Goal: Task Accomplishment & Management: Manage account settings

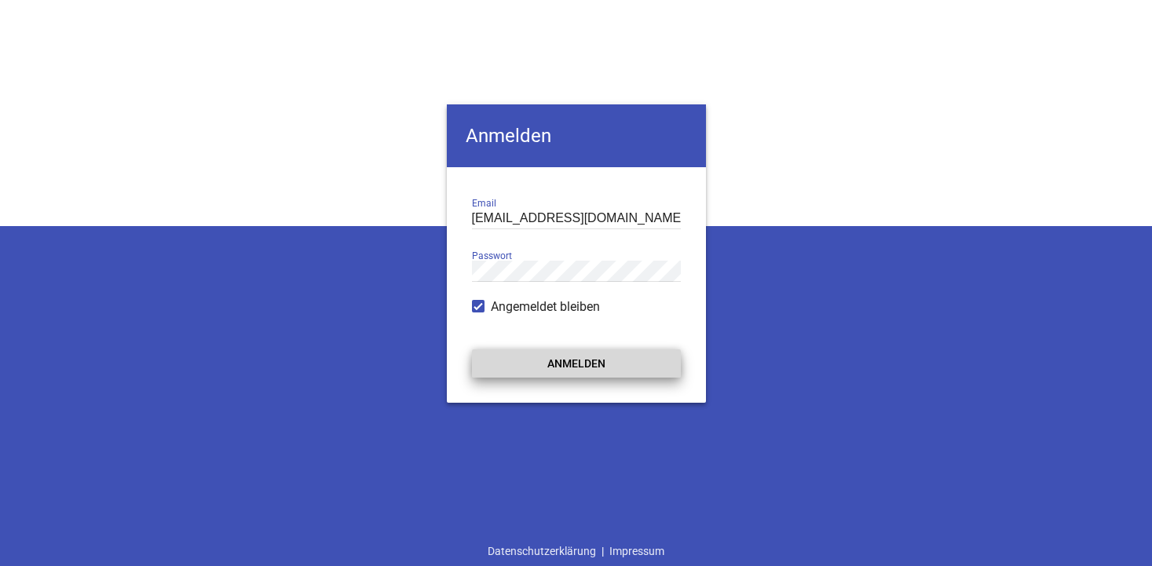
click at [582, 360] on button "Anmelden" at bounding box center [576, 363] width 209 height 28
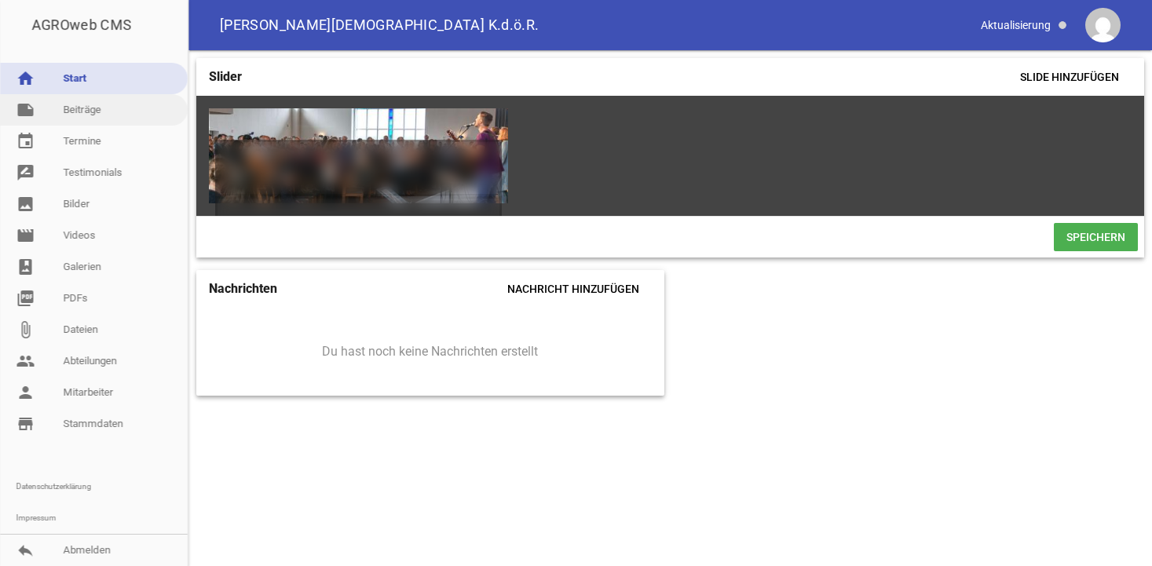
click at [70, 108] on link "note Beiträge" at bounding box center [94, 109] width 188 height 31
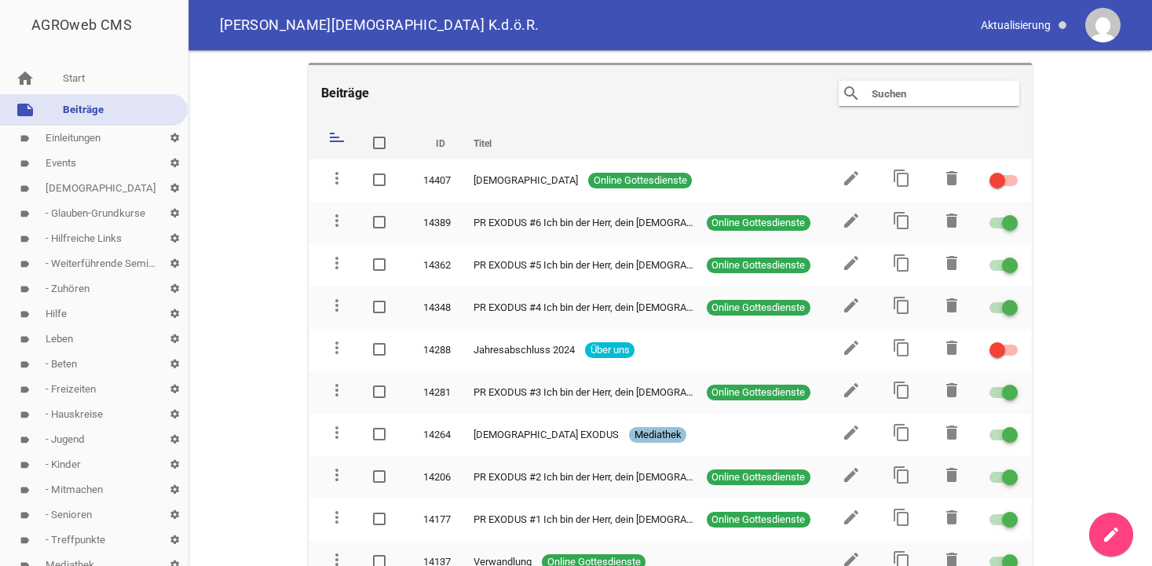
click at [51, 161] on link "label Events settings" at bounding box center [94, 163] width 188 height 25
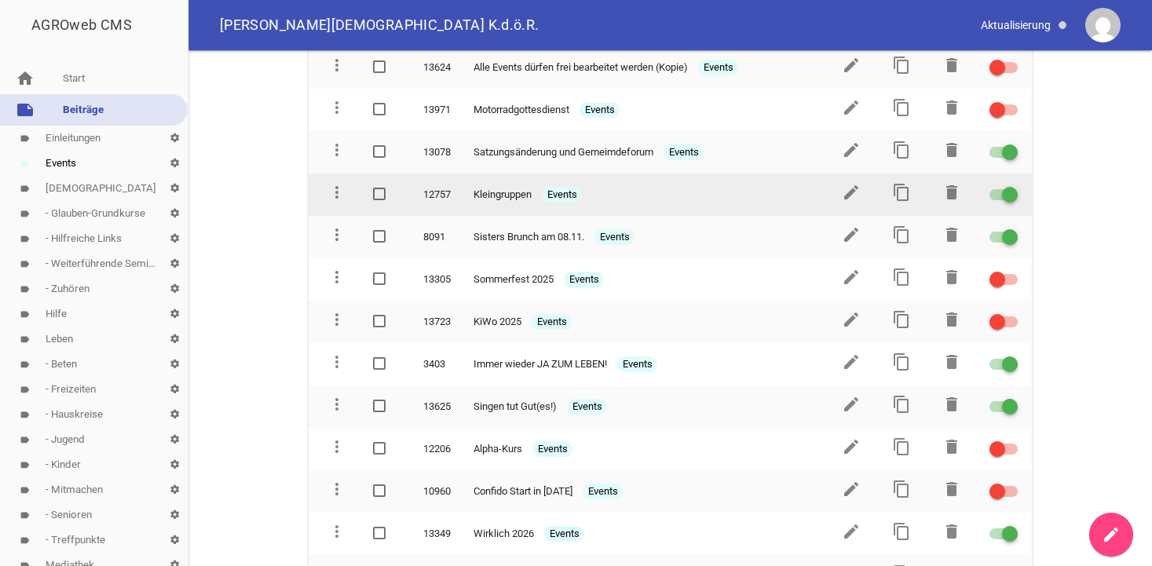
scroll to position [160, 0]
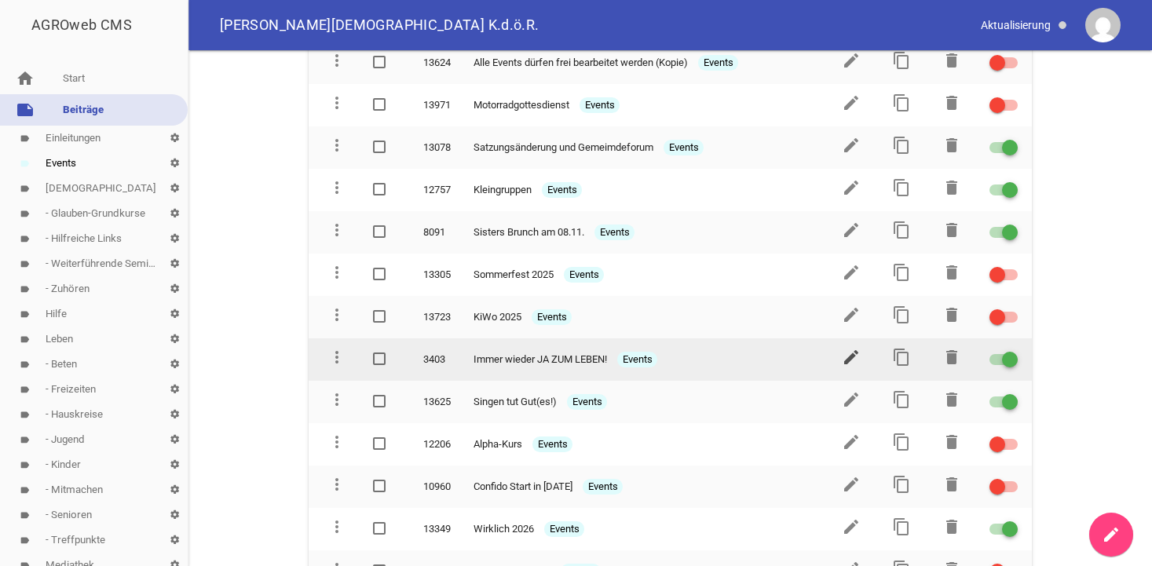
click at [850, 352] on icon "edit" at bounding box center [851, 357] width 19 height 19
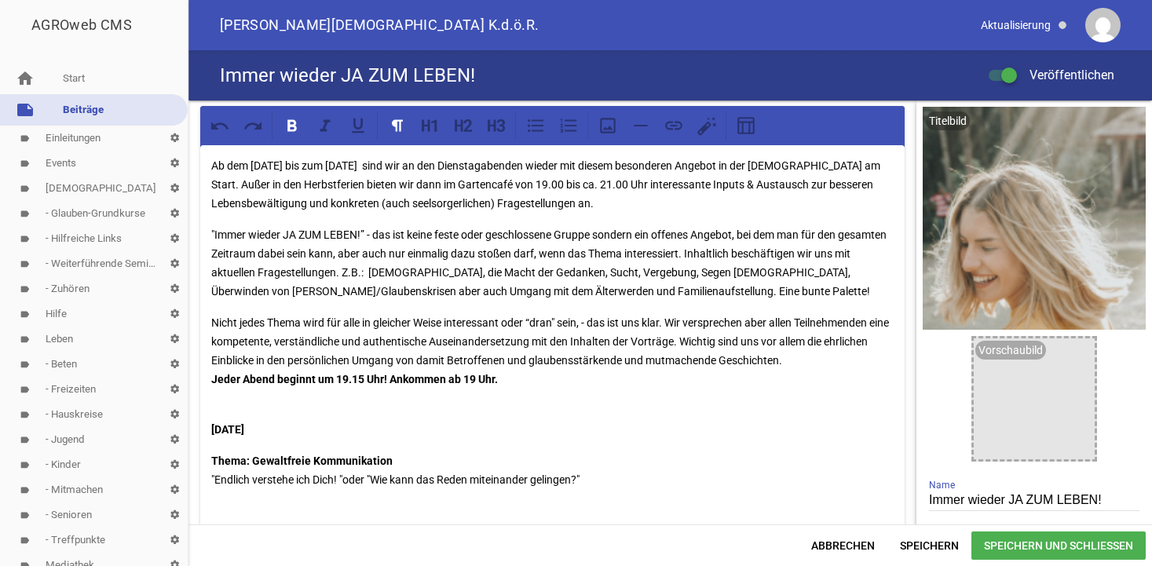
click at [262, 400] on div "Ab dem [DATE] bis zum [DATE] sind wir an den Dienstagabenden wieder mit diesem …" at bounding box center [552, 525] width 704 height 761
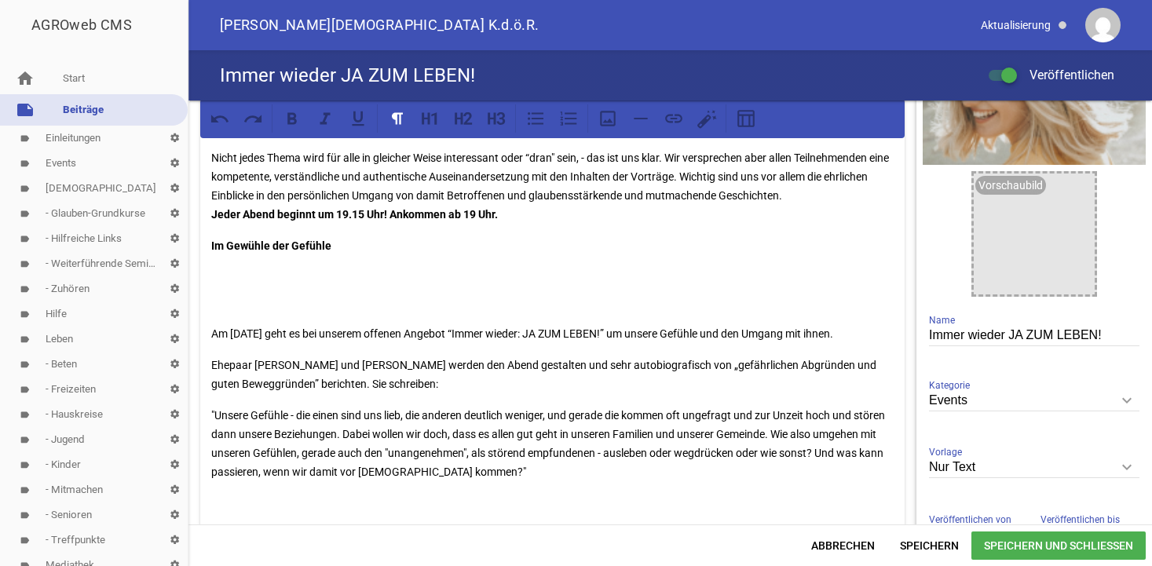
scroll to position [127, 0]
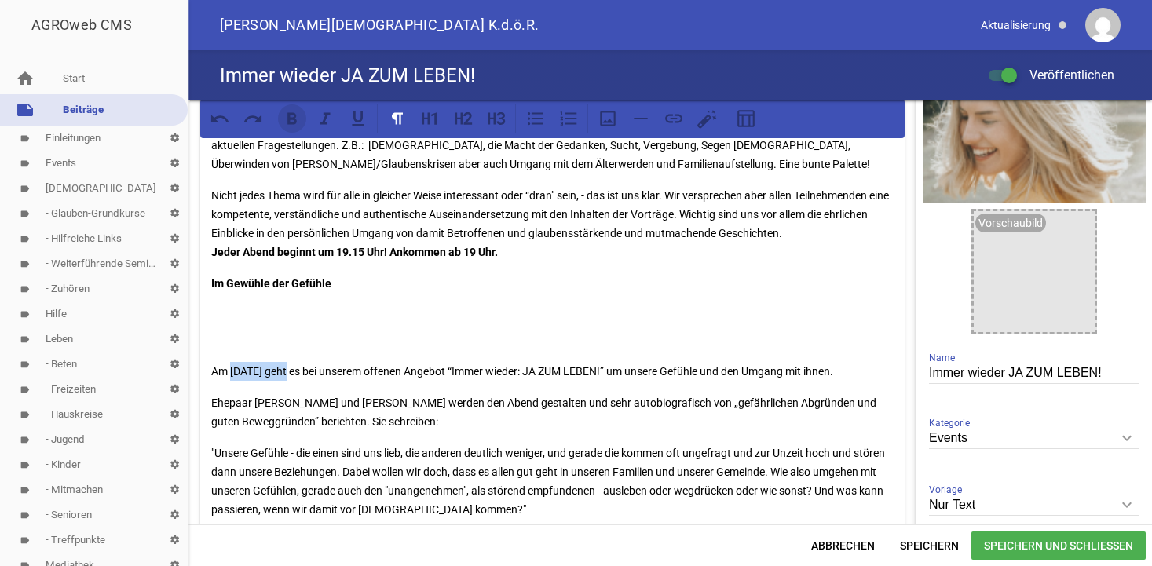
click at [292, 118] on icon at bounding box center [291, 118] width 9 height 12
click at [369, 372] on p "Am [DATE] geht es bei unserem offenen Angebot “Immer wieder: JA ZUM LEBEN!” um …" at bounding box center [552, 371] width 682 height 19
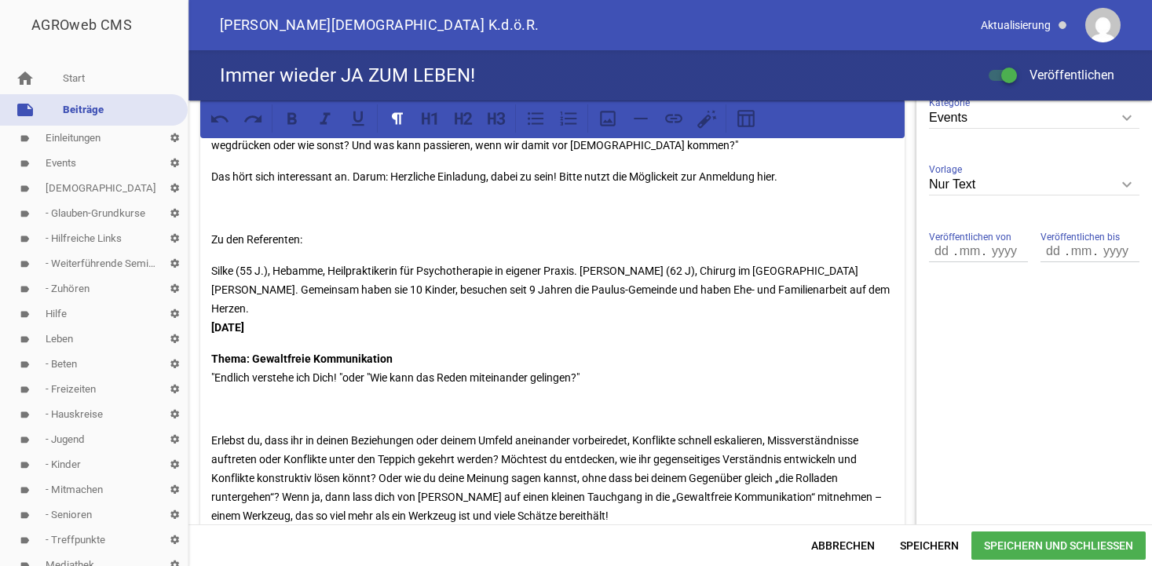
scroll to position [429, 0]
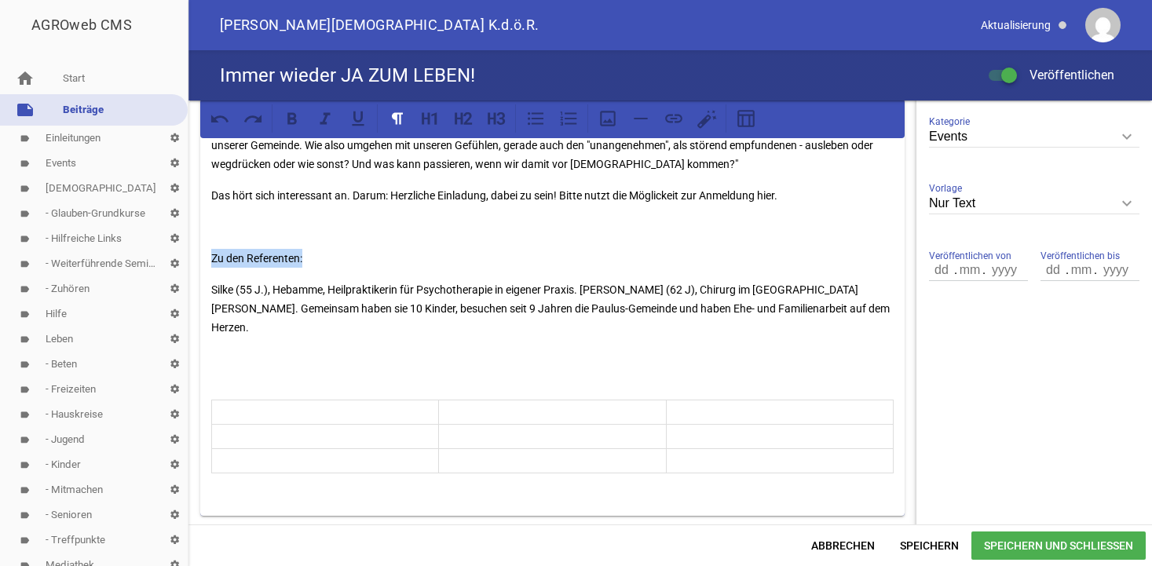
drag, startPoint x: 312, startPoint y: 256, endPoint x: 212, endPoint y: 254, distance: 100.5
click at [212, 254] on p "Zu den Referenten:" at bounding box center [552, 258] width 682 height 19
click at [292, 126] on icon at bounding box center [292, 118] width 20 height 20
click at [921, 546] on span "Speichern" at bounding box center [929, 545] width 84 height 28
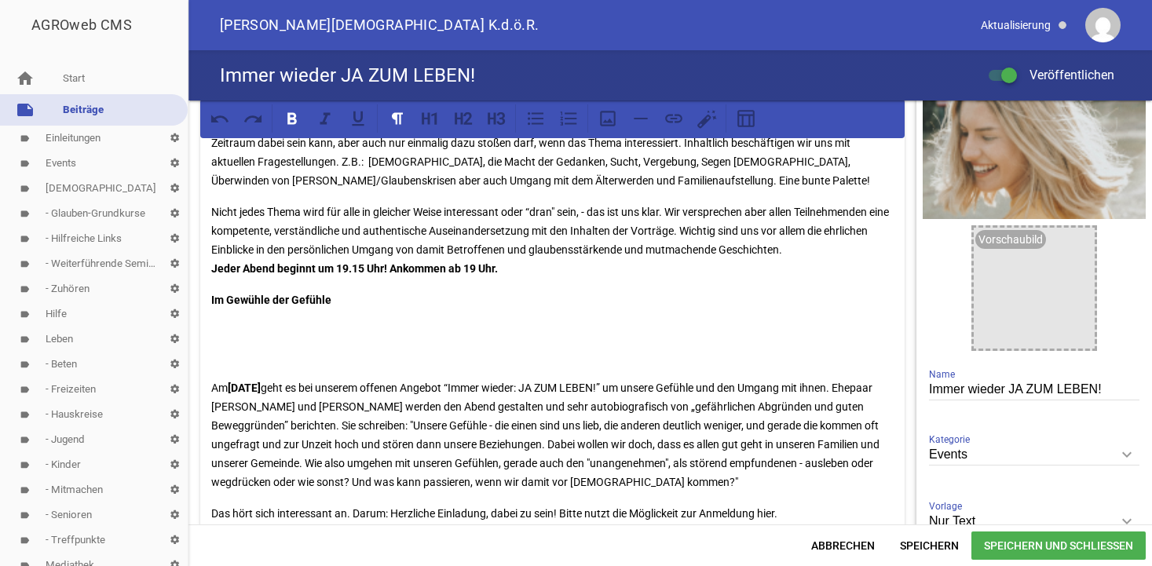
scroll to position [108, 0]
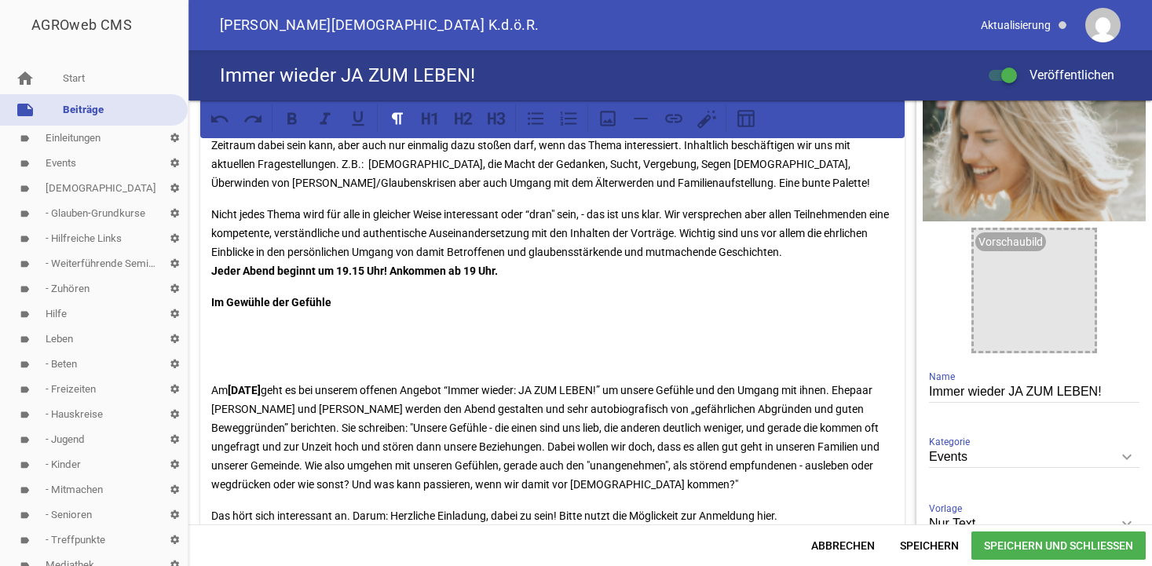
click at [379, 331] on p "Im Gewühle der Gefühle" at bounding box center [552, 330] width 682 height 75
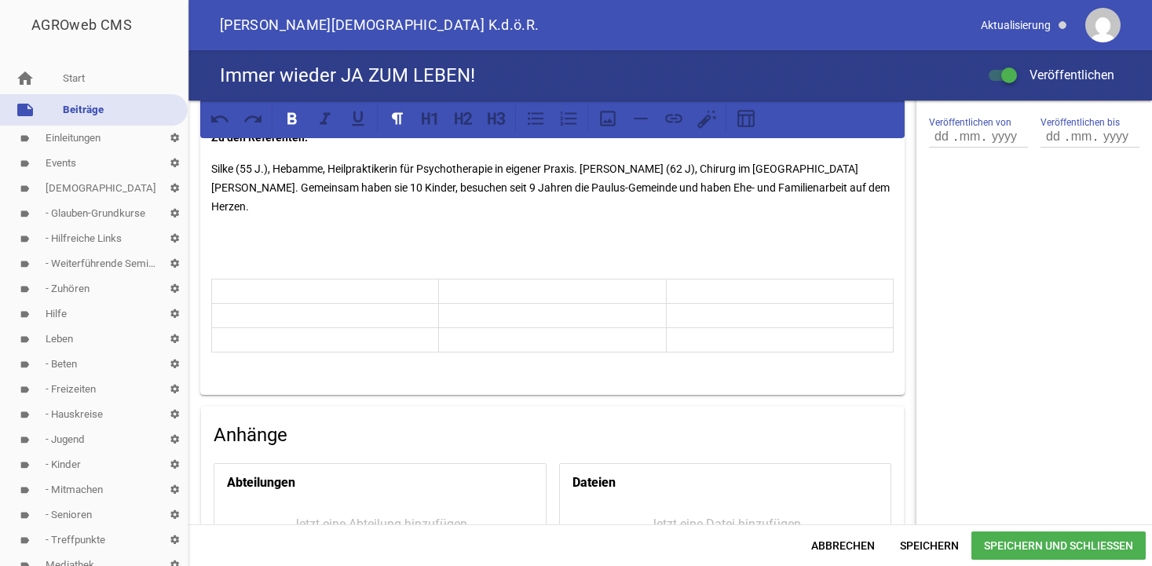
scroll to position [582, 0]
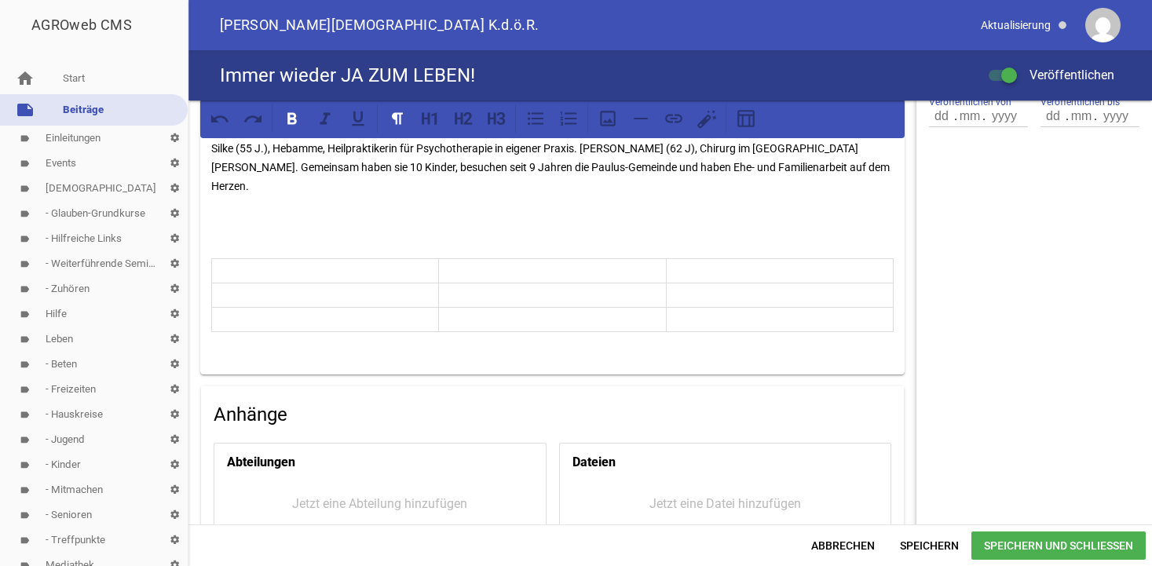
click at [1024, 537] on span "Speichern und Schließen" at bounding box center [1058, 545] width 174 height 28
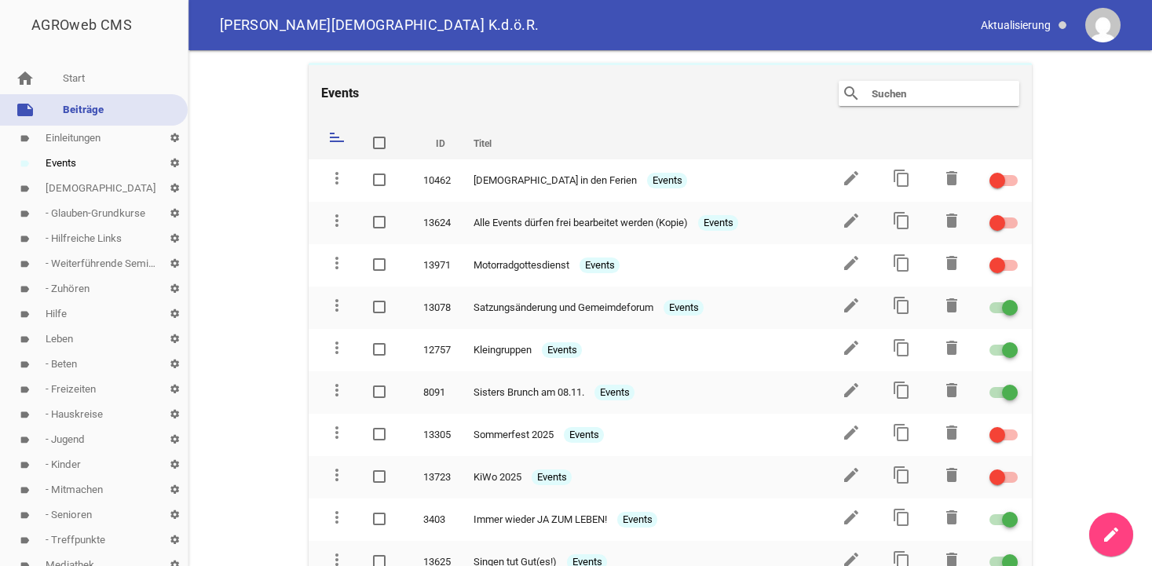
click at [71, 163] on link "label Events settings" at bounding box center [94, 163] width 188 height 25
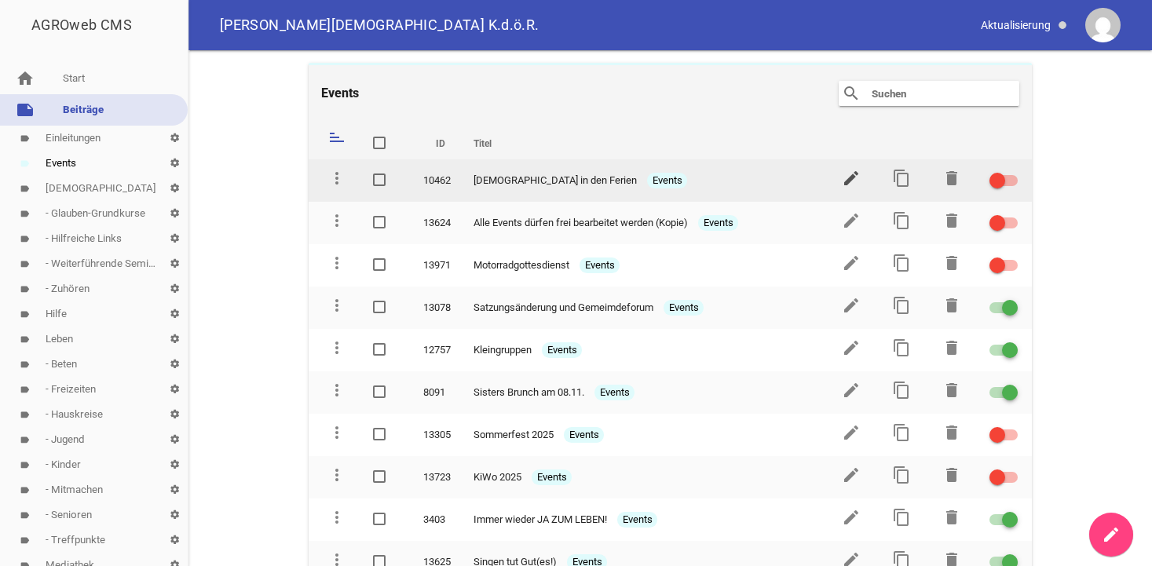
click at [854, 176] on icon "edit" at bounding box center [851, 178] width 19 height 19
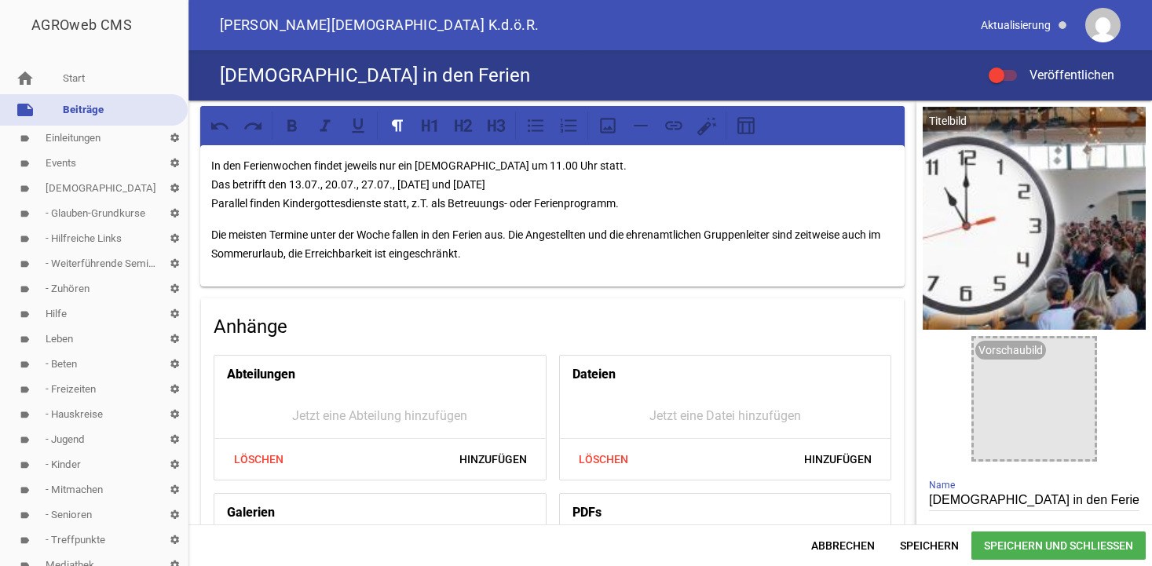
click at [392, 176] on p "In den Ferienwochen findet jeweils nur ein [DEMOGRAPHIC_DATA] um 11.00 Uhr stat…" at bounding box center [552, 184] width 682 height 57
click at [1012, 76] on div at bounding box center [1002, 75] width 28 height 11
click at [1010, 66] on input "Veröffentlichen" at bounding box center [1010, 66] width 0 height 0
click at [995, 546] on span "Speichern und Schließen" at bounding box center [1058, 545] width 174 height 28
